Goal: Task Accomplishment & Management: Manage account settings

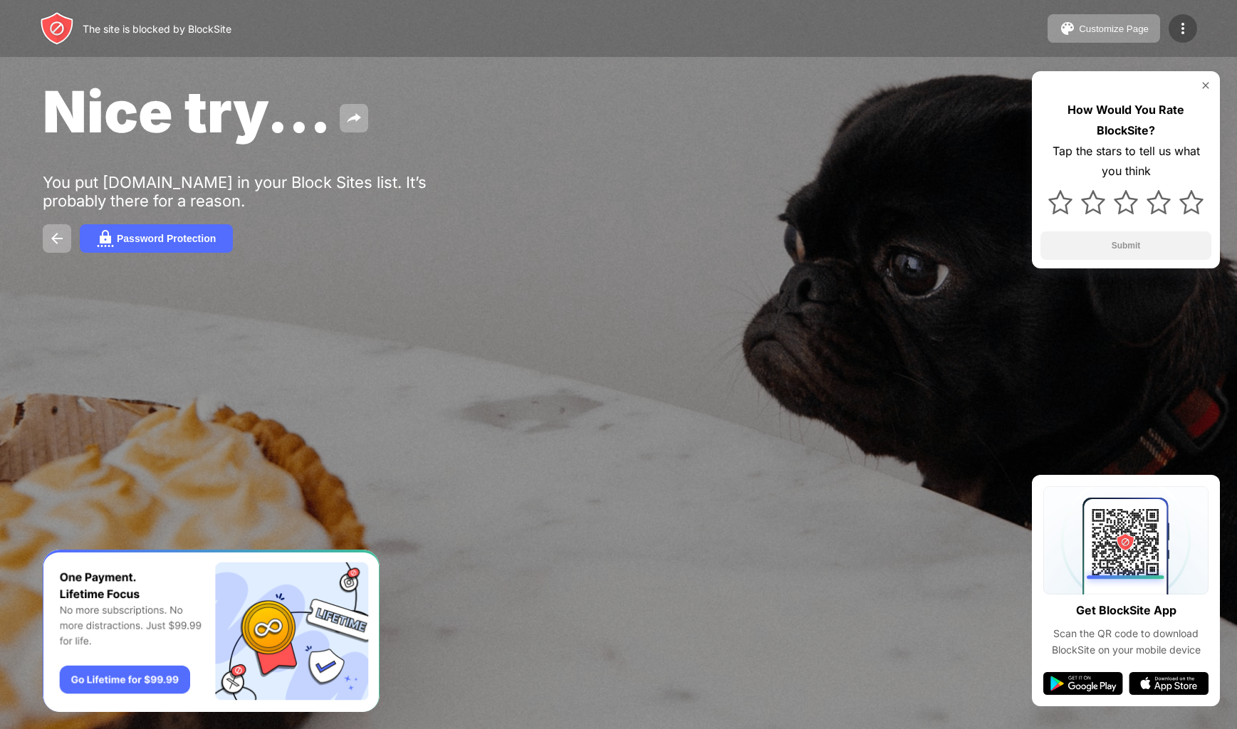
click at [1187, 26] on img at bounding box center [1182, 28] width 17 height 17
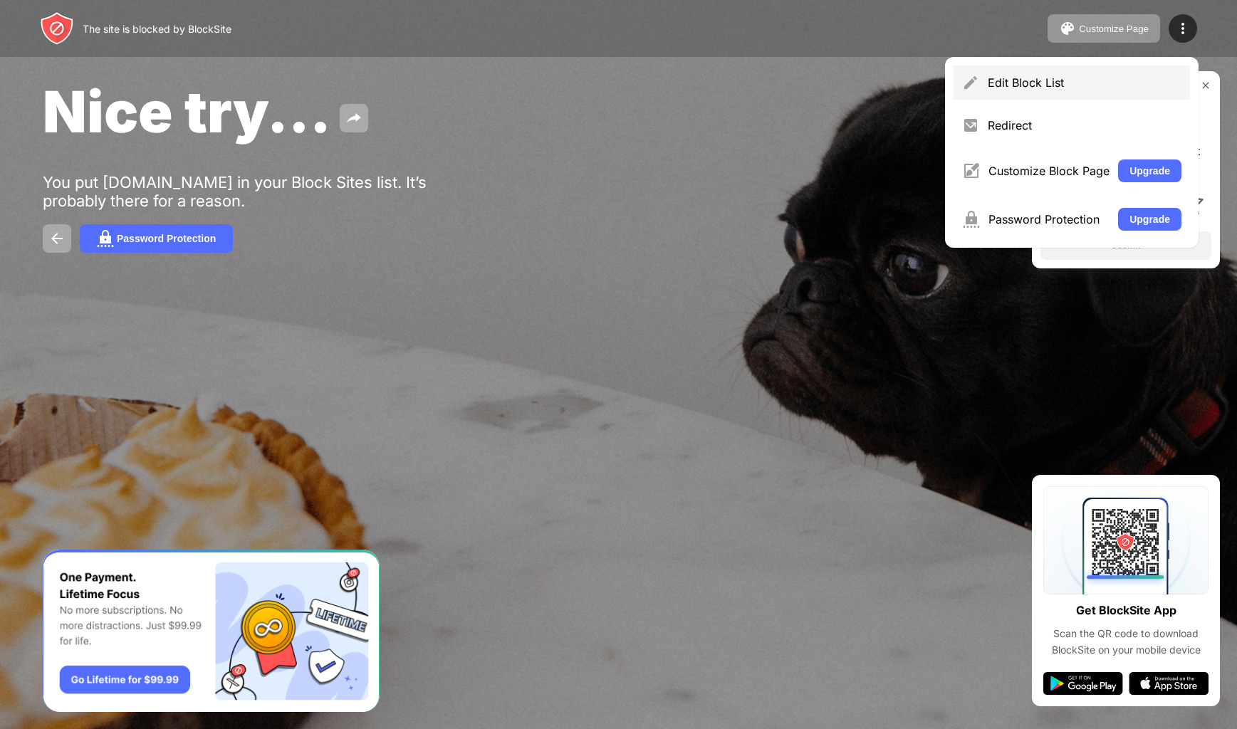
click at [1099, 78] on div "Edit Block List" at bounding box center [1085, 82] width 194 height 14
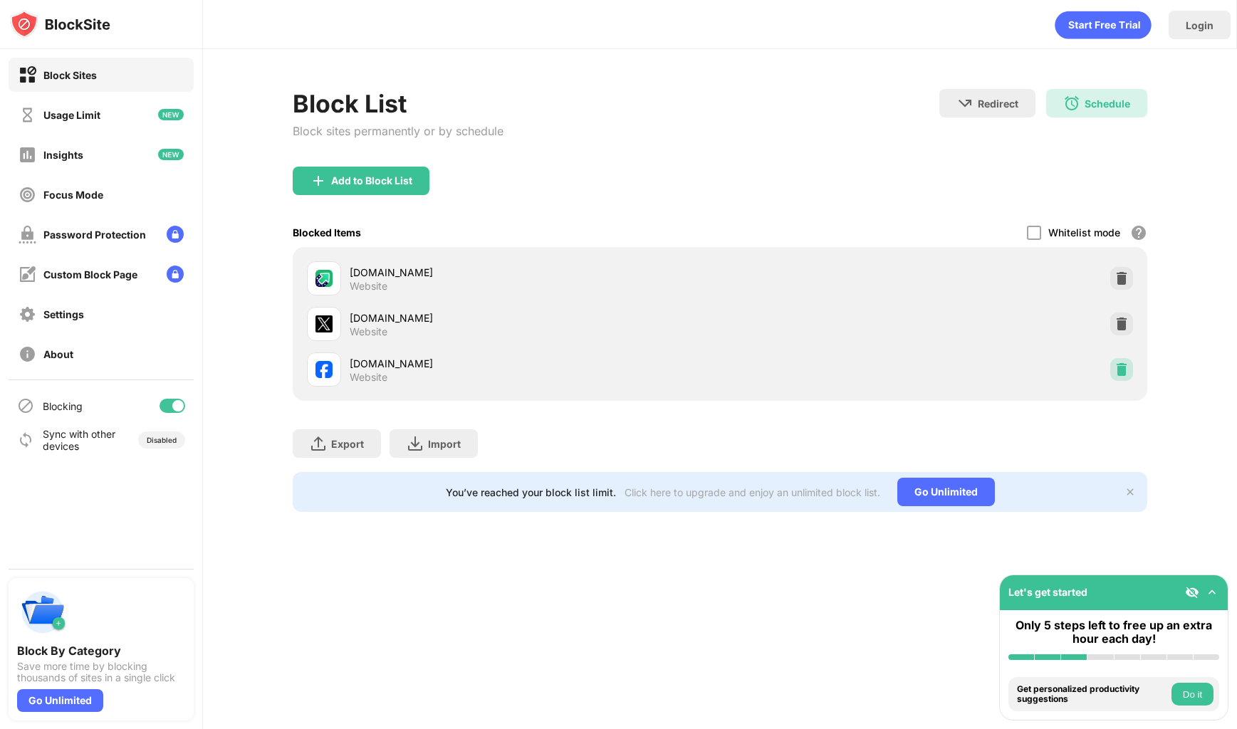
click at [1120, 368] on img at bounding box center [1122, 370] width 14 height 14
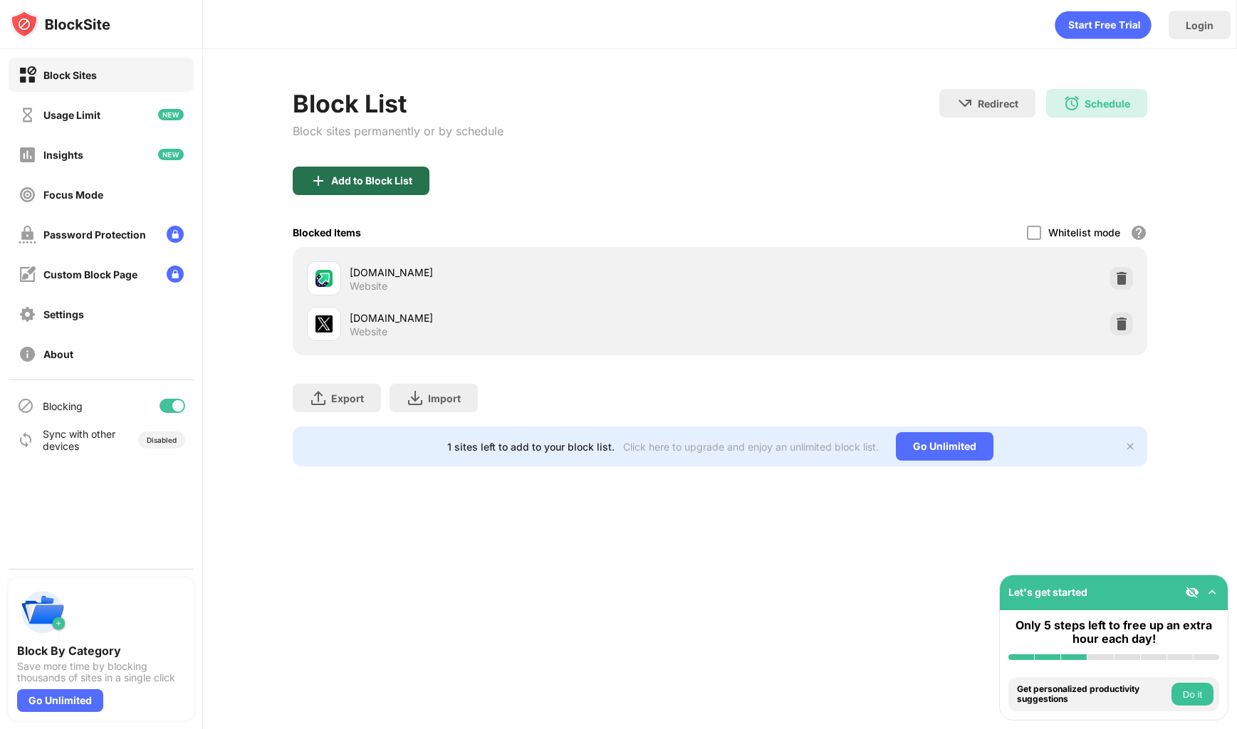
click at [390, 184] on div "Add to Block List" at bounding box center [371, 180] width 81 height 11
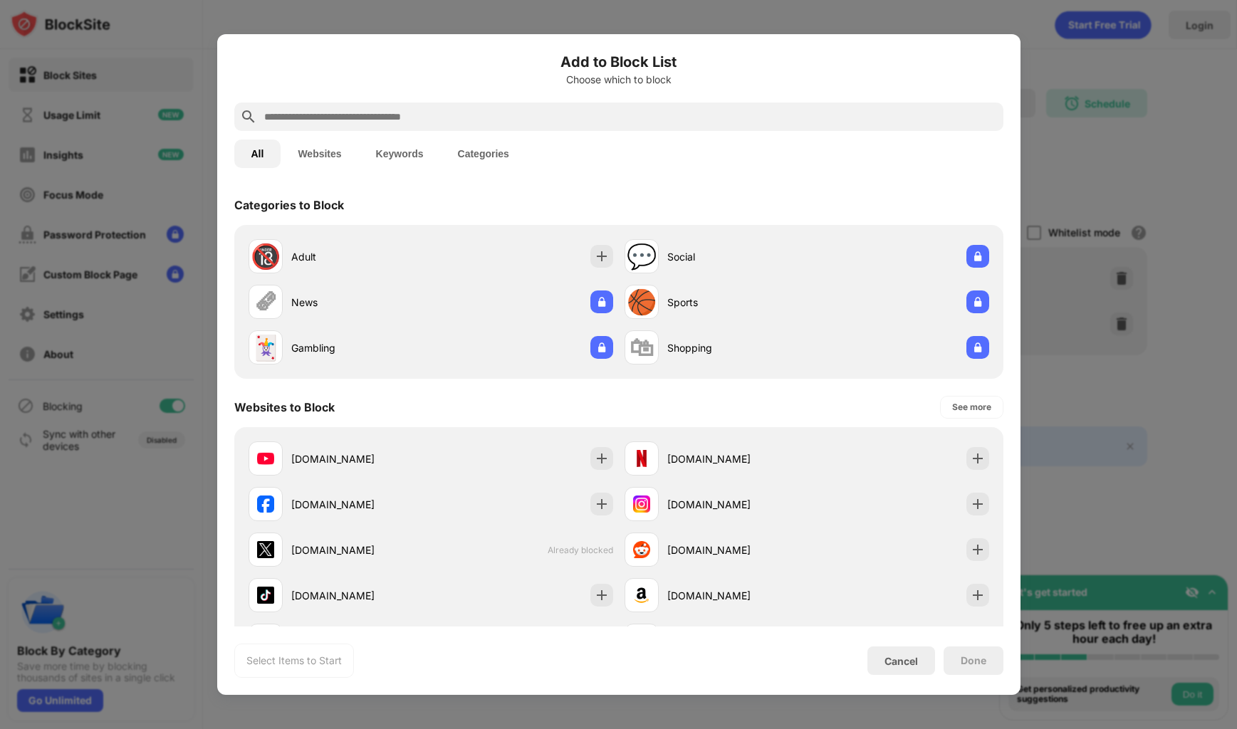
click at [373, 105] on div at bounding box center [618, 117] width 769 height 28
click at [389, 117] on input "text" at bounding box center [630, 116] width 735 height 17
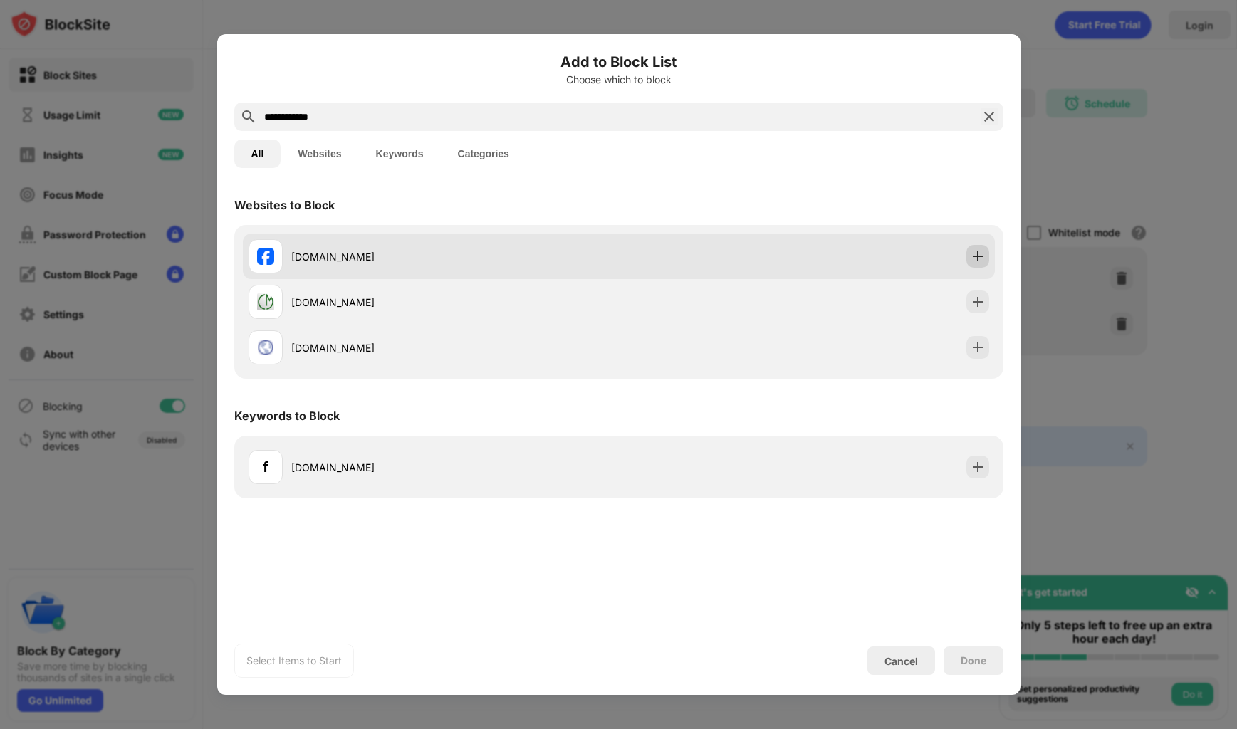
type input "**********"
click at [976, 254] on img at bounding box center [978, 256] width 14 height 14
